Goal: Task Accomplishment & Management: Complete application form

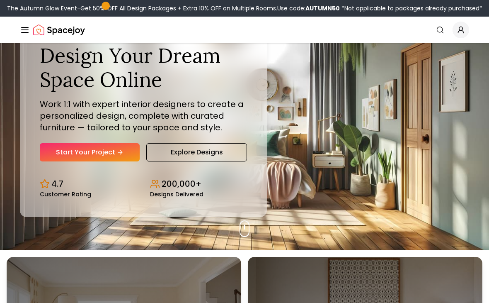
scroll to position [39, 0]
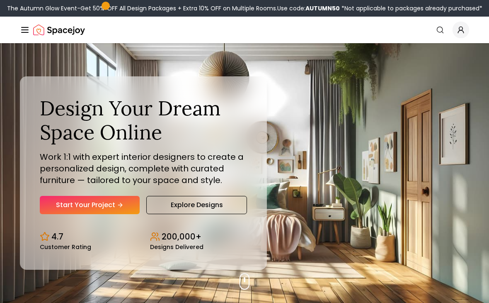
click at [113, 214] on link "Start Your Project" at bounding box center [90, 205] width 100 height 18
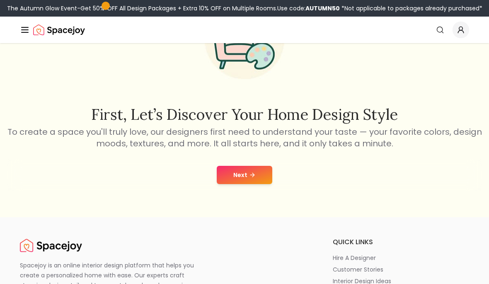
scroll to position [86, 0]
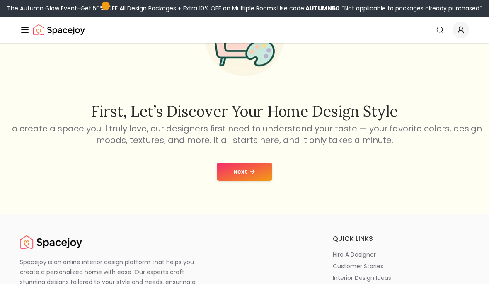
click at [253, 169] on icon at bounding box center [252, 171] width 7 height 7
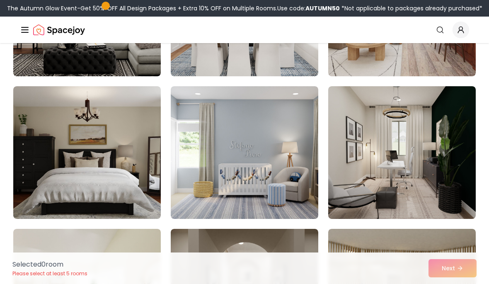
scroll to position [312, 0]
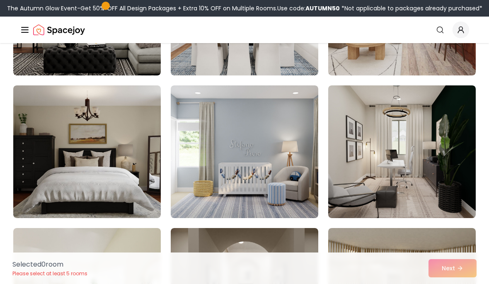
click at [150, 197] on img at bounding box center [87, 151] width 148 height 133
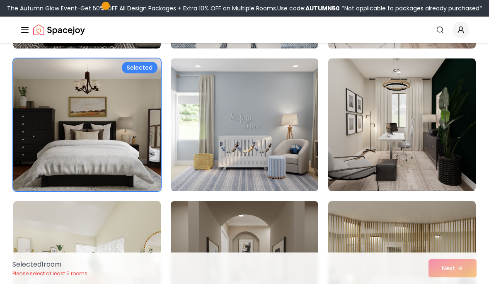
scroll to position [350, 0]
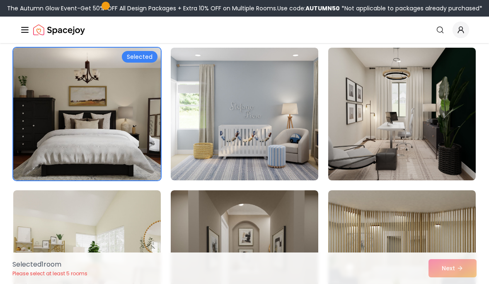
click at [450, 283] on div "Selected 1 room Please select at least 5 rooms Next" at bounding box center [244, 267] width 477 height 31
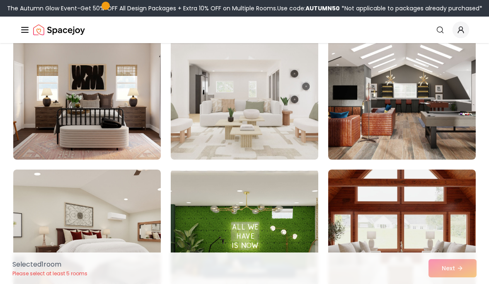
scroll to position [799, 0]
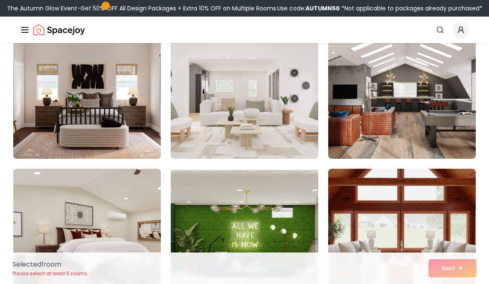
click at [138, 205] on img at bounding box center [87, 235] width 148 height 133
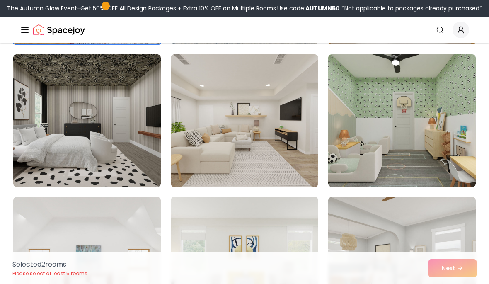
scroll to position [1058, 0]
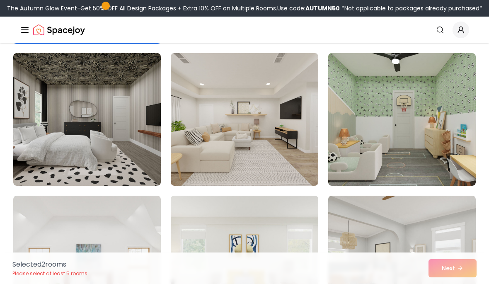
click at [149, 128] on img at bounding box center [87, 119] width 148 height 133
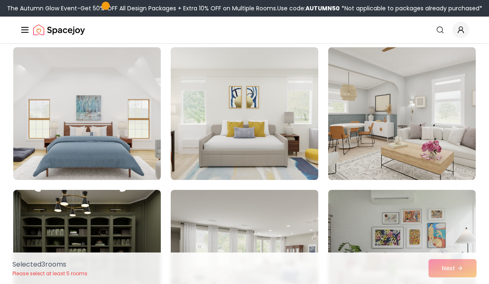
scroll to position [1216, 0]
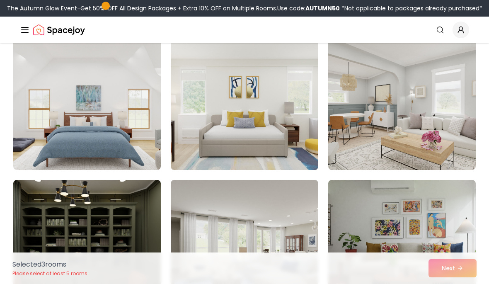
click at [152, 105] on img at bounding box center [87, 103] width 148 height 133
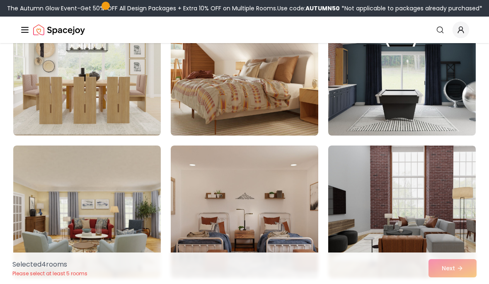
scroll to position [1524, 0]
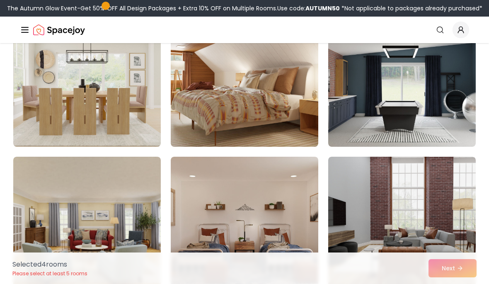
click at [301, 117] on img at bounding box center [245, 80] width 148 height 133
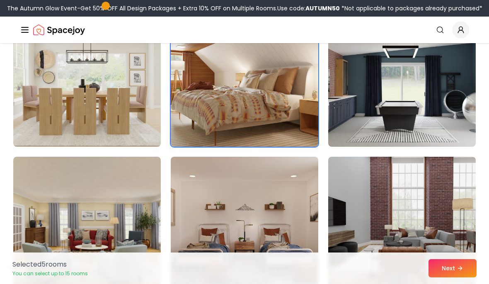
click at [450, 277] on button "Next" at bounding box center [453, 268] width 48 height 18
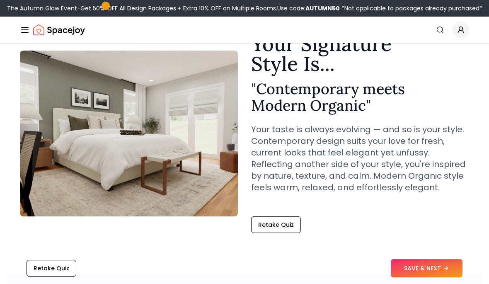
scroll to position [50, 0]
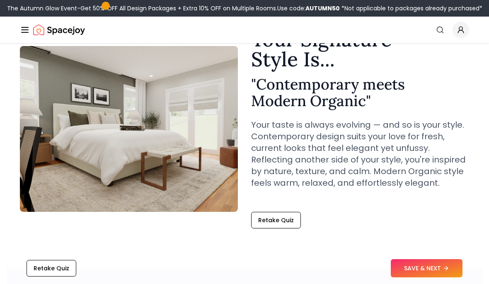
click at [420, 277] on button "SAVE & NEXT" at bounding box center [427, 268] width 72 height 18
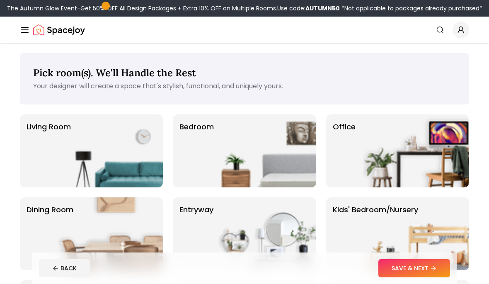
click at [276, 173] on img at bounding box center [263, 150] width 106 height 73
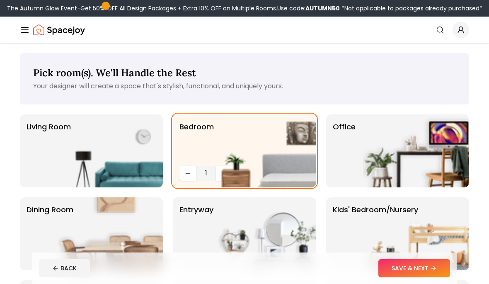
click at [416, 269] on button "SAVE & NEXT" at bounding box center [414, 268] width 72 height 18
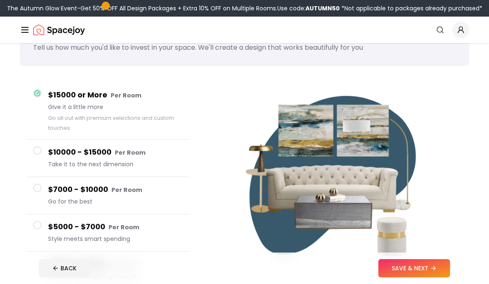
scroll to position [39, 0]
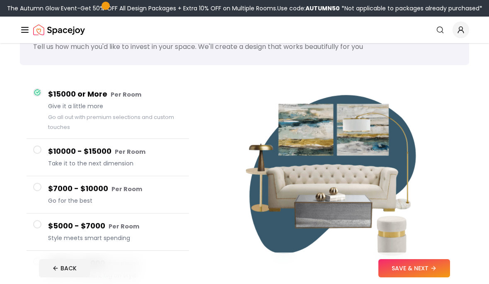
click at [419, 277] on button "SAVE & NEXT" at bounding box center [414, 268] width 72 height 18
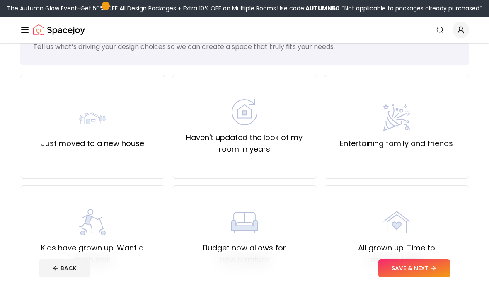
click at [162, 124] on div "Just moved to a new house" at bounding box center [92, 127] width 145 height 104
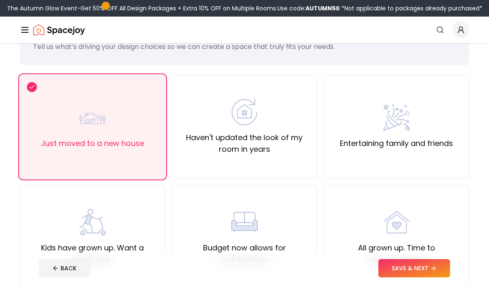
click at [413, 277] on button "SAVE & NEXT" at bounding box center [414, 268] width 72 height 18
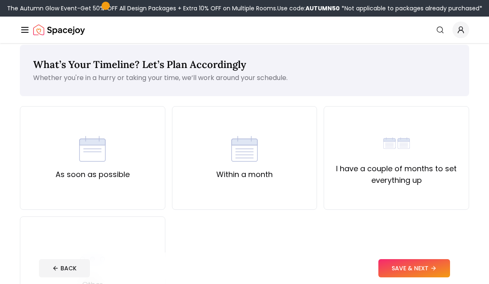
scroll to position [8, 0]
click at [143, 179] on div "As soon as possible" at bounding box center [92, 159] width 145 height 104
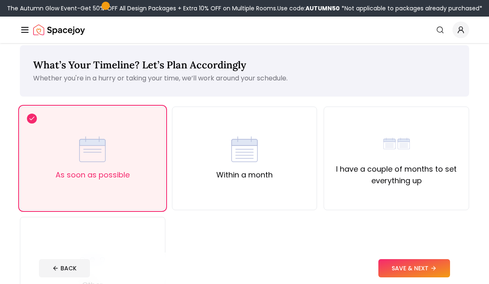
click at [407, 277] on button "SAVE & NEXT" at bounding box center [414, 268] width 72 height 18
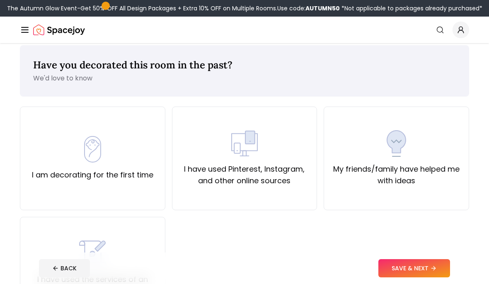
click at [279, 138] on div "I have used Pinterest, Instagram, and other online sources" at bounding box center [244, 158] width 131 height 56
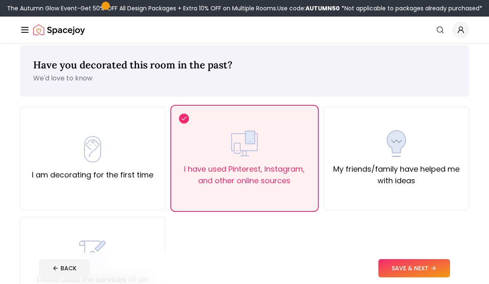
click at [410, 277] on button "SAVE & NEXT" at bounding box center [414, 268] width 72 height 18
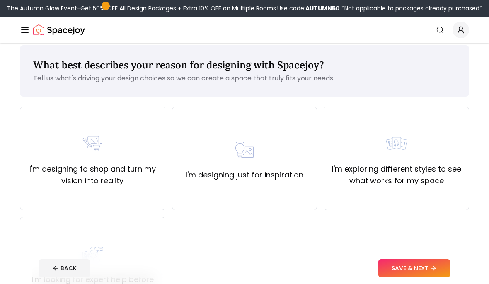
click at [270, 157] on div "I'm designing just for inspiration" at bounding box center [245, 158] width 118 height 45
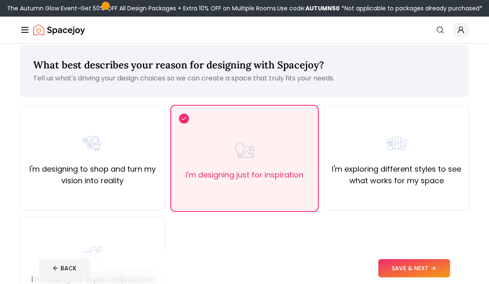
click at [408, 277] on button "SAVE & NEXT" at bounding box center [414, 268] width 72 height 18
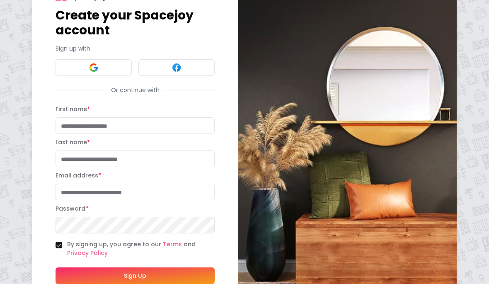
scroll to position [41, 0]
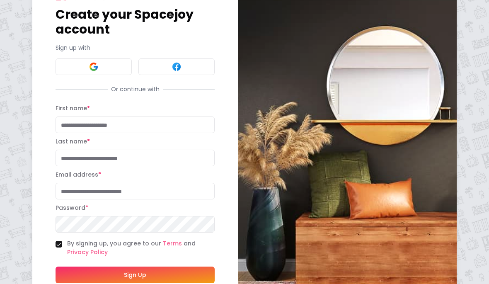
click at [177, 130] on input "First name *" at bounding box center [135, 124] width 159 height 17
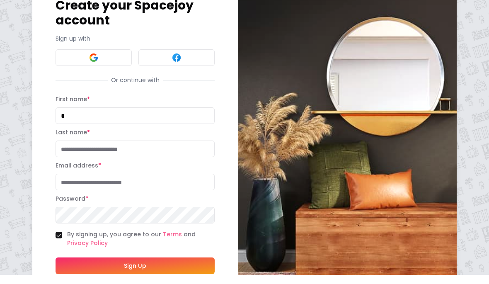
type input "*"
click at [107, 59] on button at bounding box center [94, 66] width 76 height 17
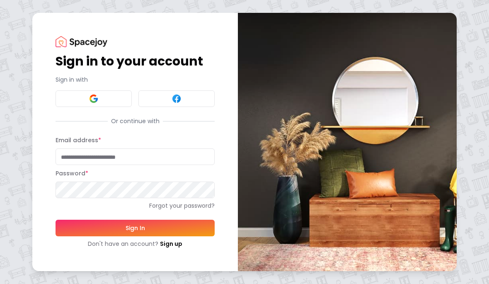
click at [145, 159] on input "Email address *" at bounding box center [135, 156] width 159 height 17
click at [82, 102] on button at bounding box center [94, 98] width 76 height 17
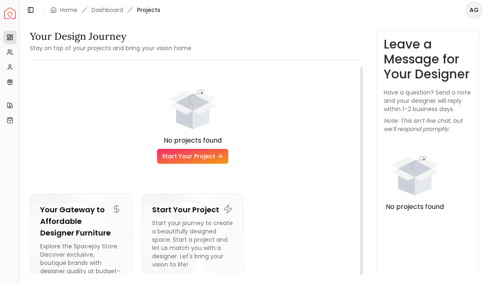
click at [178, 156] on link "Start Your Project" at bounding box center [192, 156] width 71 height 15
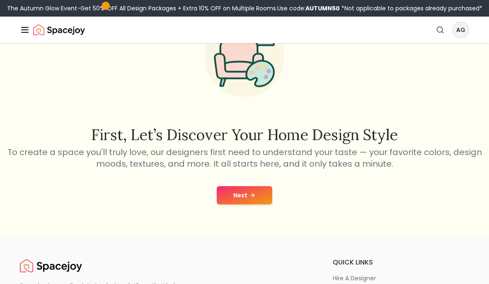
scroll to position [63, 0]
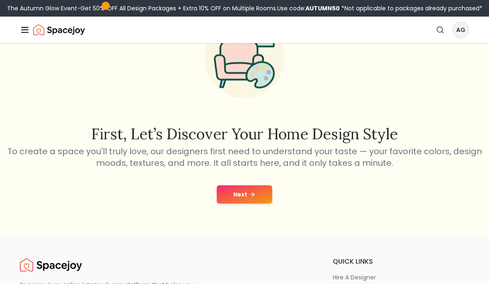
click at [252, 193] on icon at bounding box center [253, 194] width 2 height 4
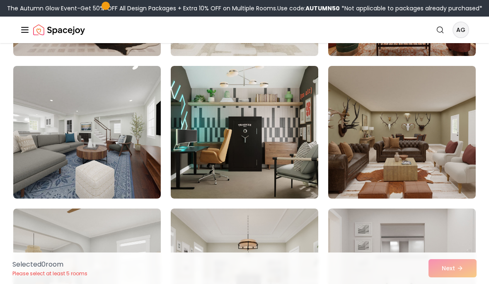
scroll to position [190, 0]
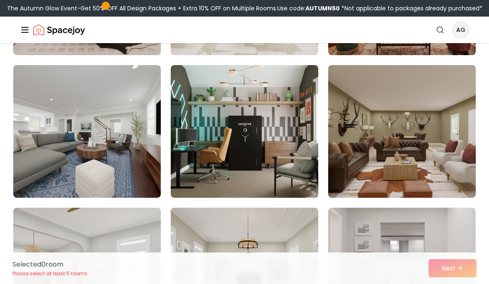
click at [279, 112] on img at bounding box center [245, 131] width 148 height 133
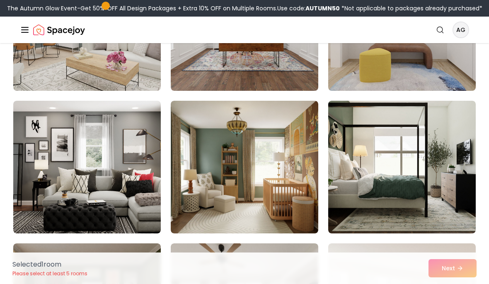
scroll to position [440, 0]
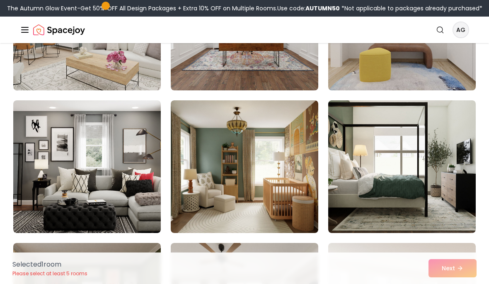
click at [419, 137] on img at bounding box center [402, 166] width 148 height 133
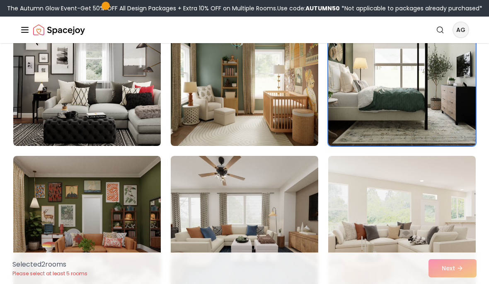
scroll to position [527, 0]
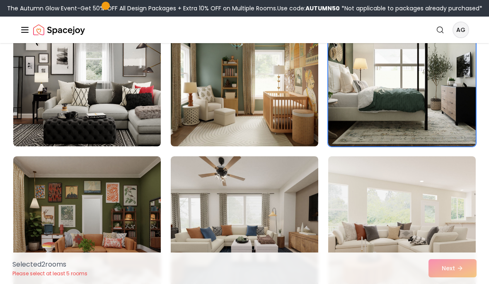
click at [64, 83] on img at bounding box center [87, 80] width 148 height 133
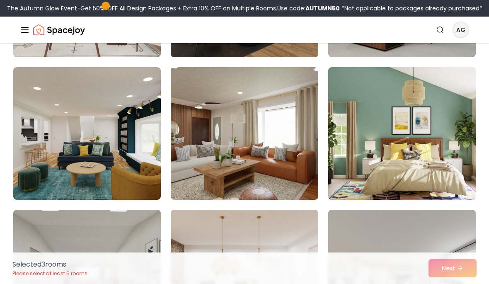
scroll to position [1050, 0]
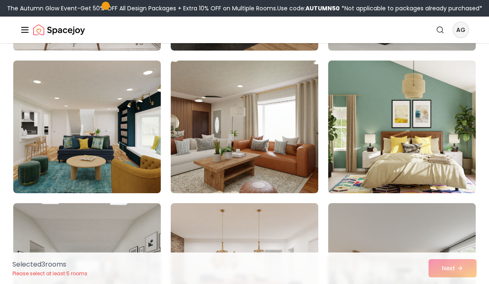
click at [427, 130] on img at bounding box center [402, 127] width 148 height 133
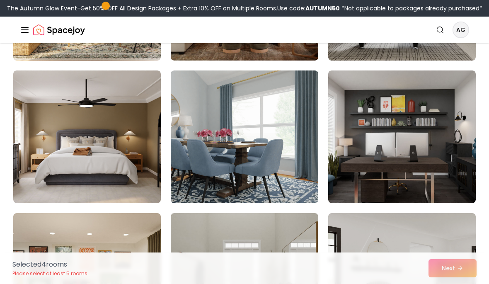
scroll to position [1470, 0]
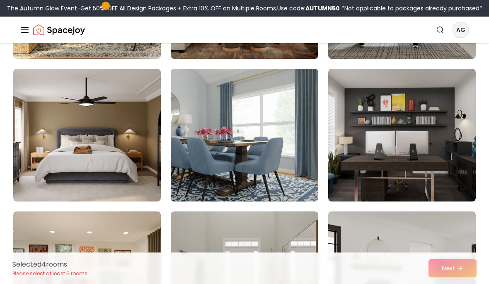
click at [91, 131] on img at bounding box center [87, 135] width 148 height 133
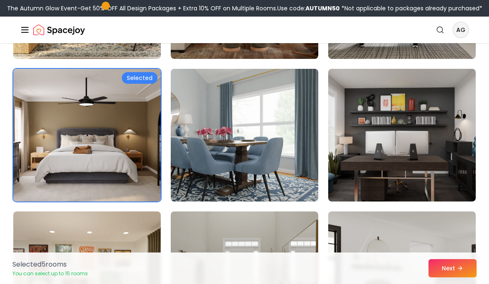
click at [454, 277] on button "Next" at bounding box center [453, 268] width 48 height 18
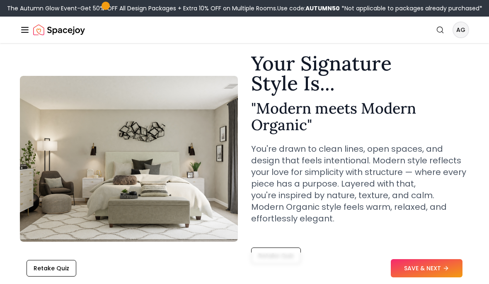
scroll to position [27, 0]
click at [274, 245] on div "Your Signature Style Is... " Modern meets Modern Organic " You're drawn to clea…" at bounding box center [360, 158] width 218 height 211
click at [97, 119] on img at bounding box center [129, 158] width 218 height 166
click at [97, 125] on img at bounding box center [129, 158] width 218 height 166
click at [61, 276] on button "Retake Quiz" at bounding box center [52, 268] width 50 height 17
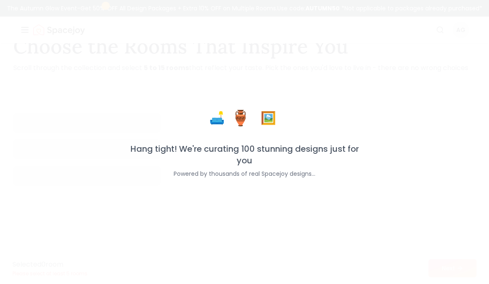
click at [54, 269] on p "Selected 0 room" at bounding box center [49, 264] width 75 height 10
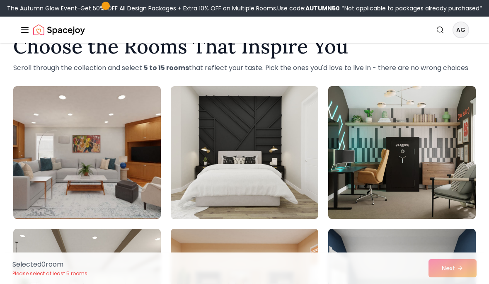
click at [269, 153] on img at bounding box center [245, 152] width 148 height 133
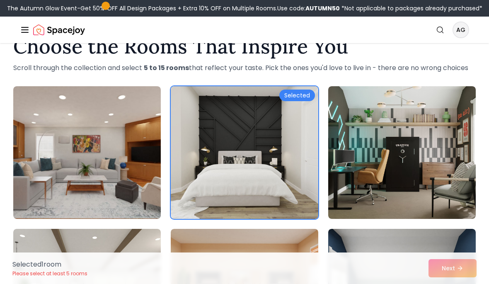
click at [407, 128] on img at bounding box center [402, 152] width 148 height 133
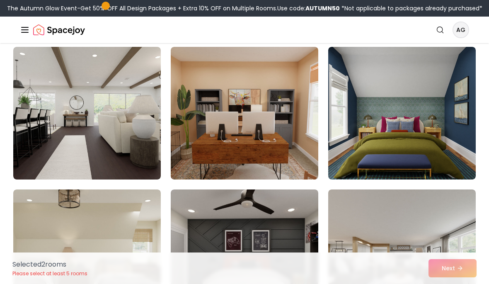
scroll to position [209, 0]
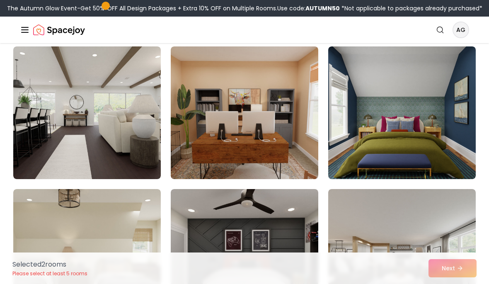
click at [286, 131] on img at bounding box center [245, 112] width 148 height 133
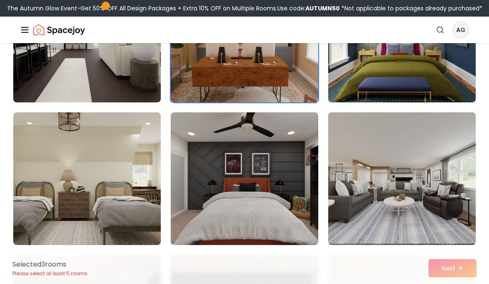
click at [285, 181] on img at bounding box center [245, 178] width 148 height 133
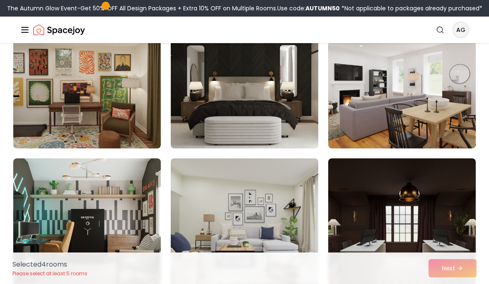
scroll to position [525, 0]
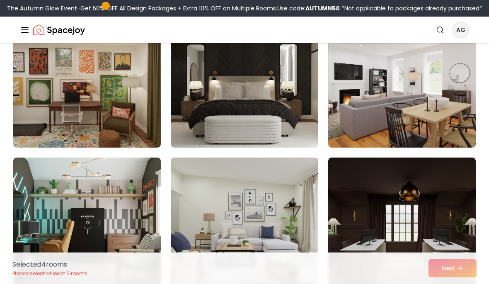
click at [270, 92] on img at bounding box center [245, 81] width 148 height 133
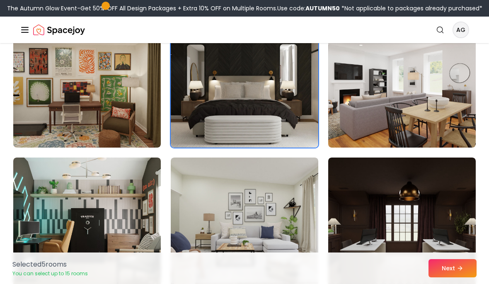
click at [435, 221] on img at bounding box center [402, 223] width 148 height 133
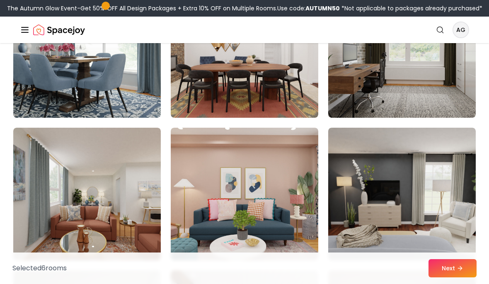
scroll to position [1837, 0]
